Goal: Task Accomplishment & Management: Use online tool/utility

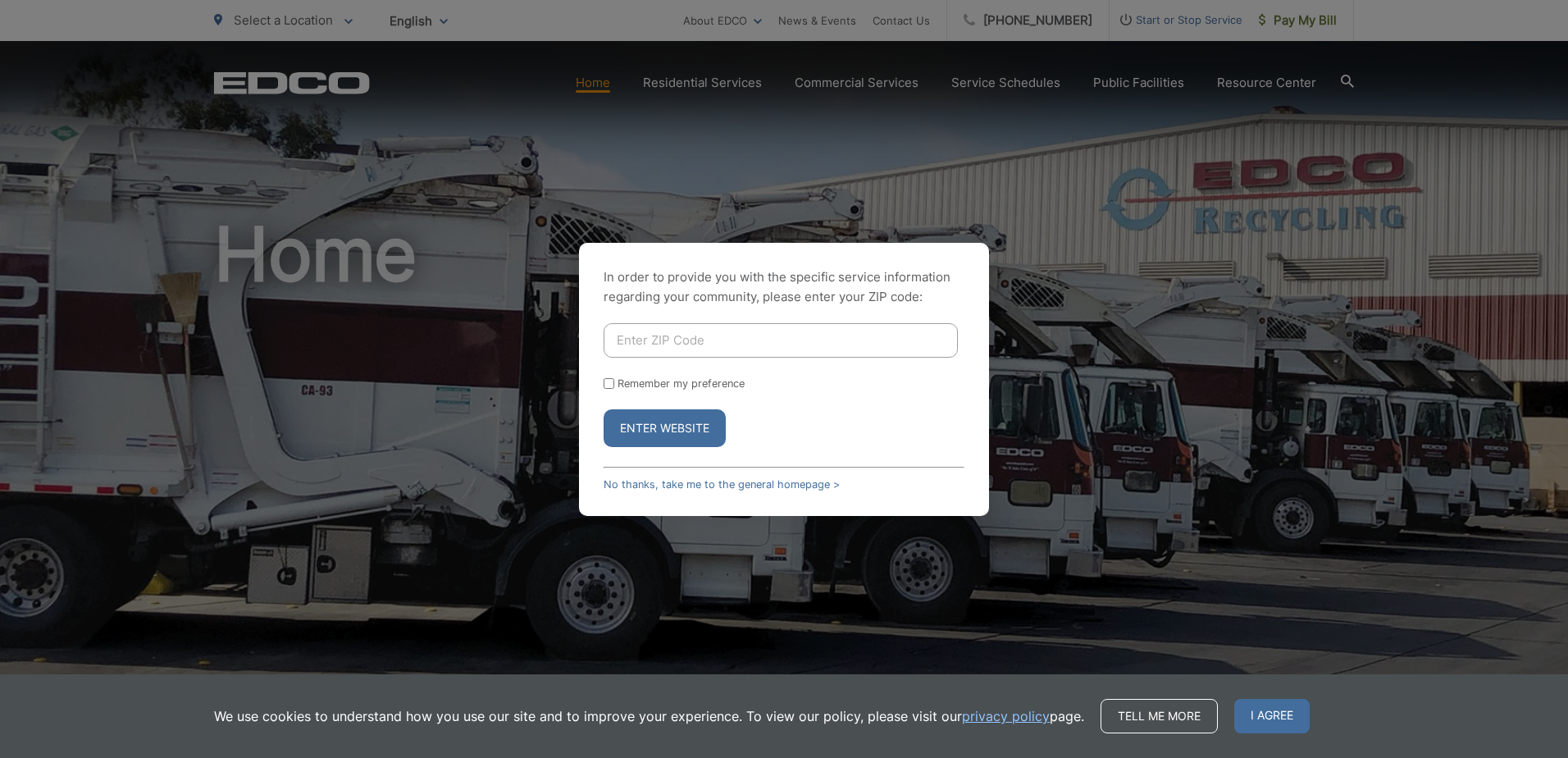
click at [684, 476] on div "In order to provide you with the specific service information regarding your co…" at bounding box center [784, 379] width 410 height 273
click at [677, 483] on link "No thanks, take me to the general homepage >" at bounding box center [721, 484] width 236 height 13
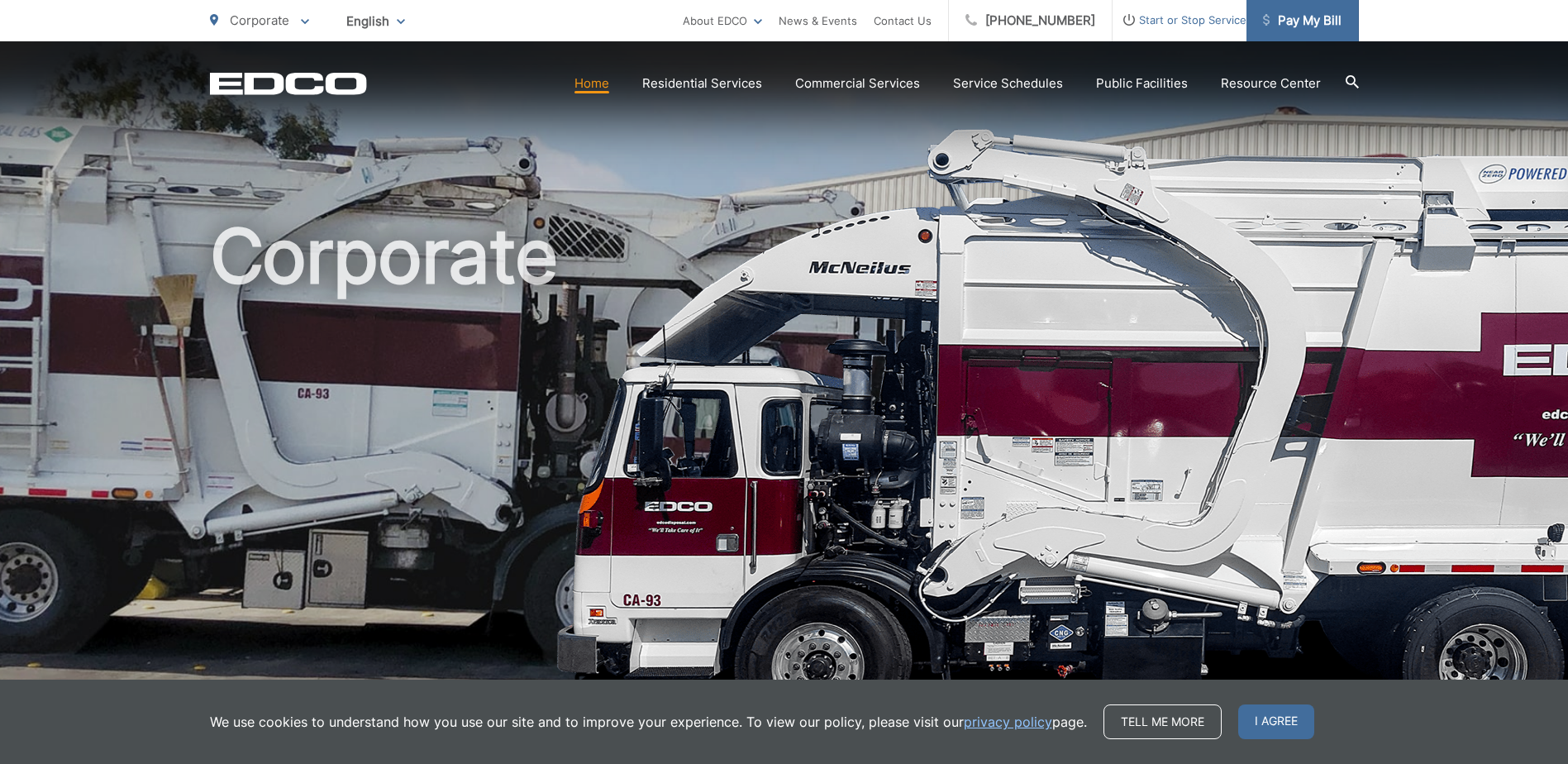
click at [1314, 25] on span "Pay My Bill" at bounding box center [1302, 20] width 79 height 19
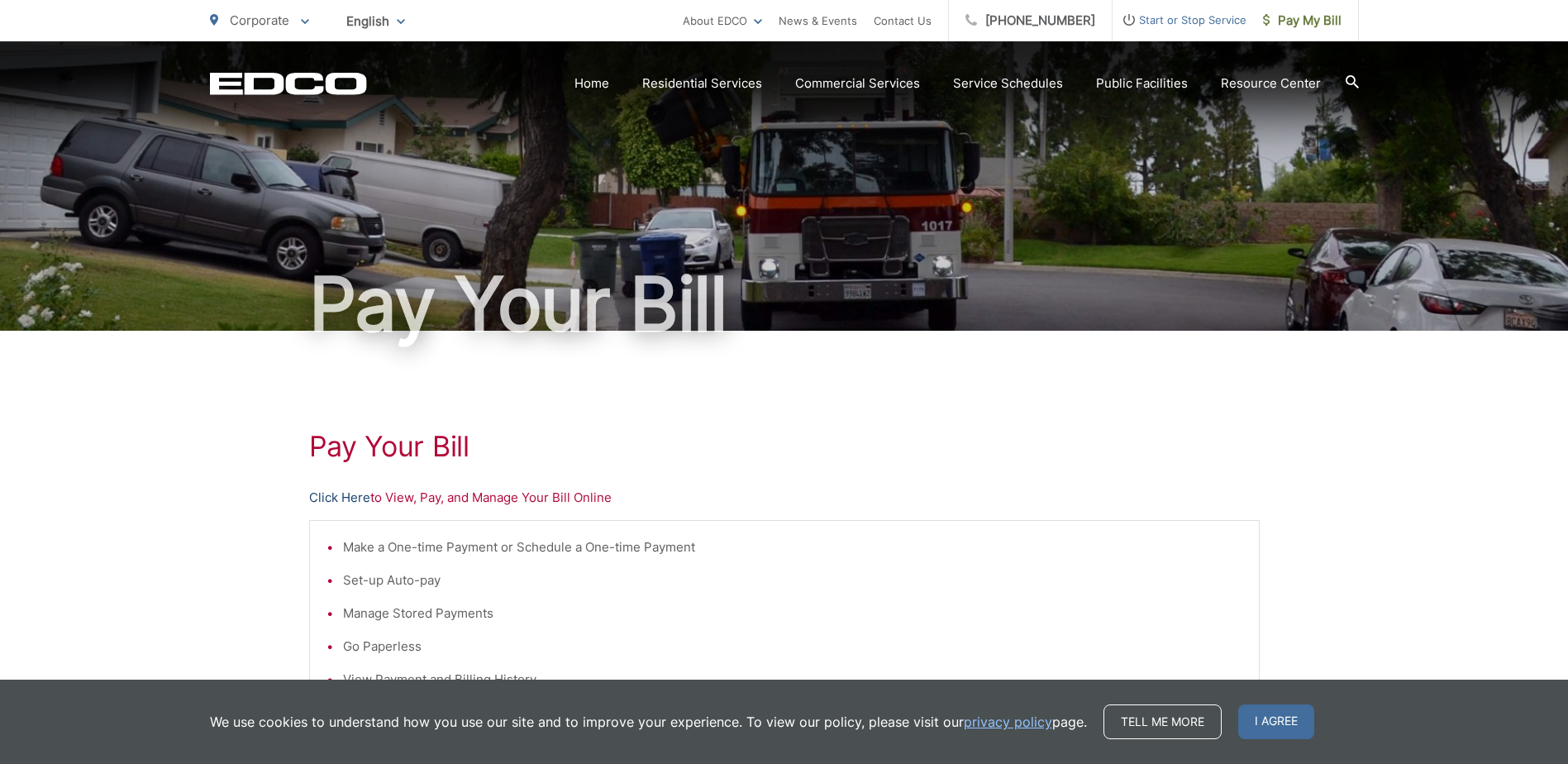
click at [336, 499] on link "Click Here" at bounding box center [340, 497] width 61 height 19
